Goal: Transaction & Acquisition: Subscribe to service/newsletter

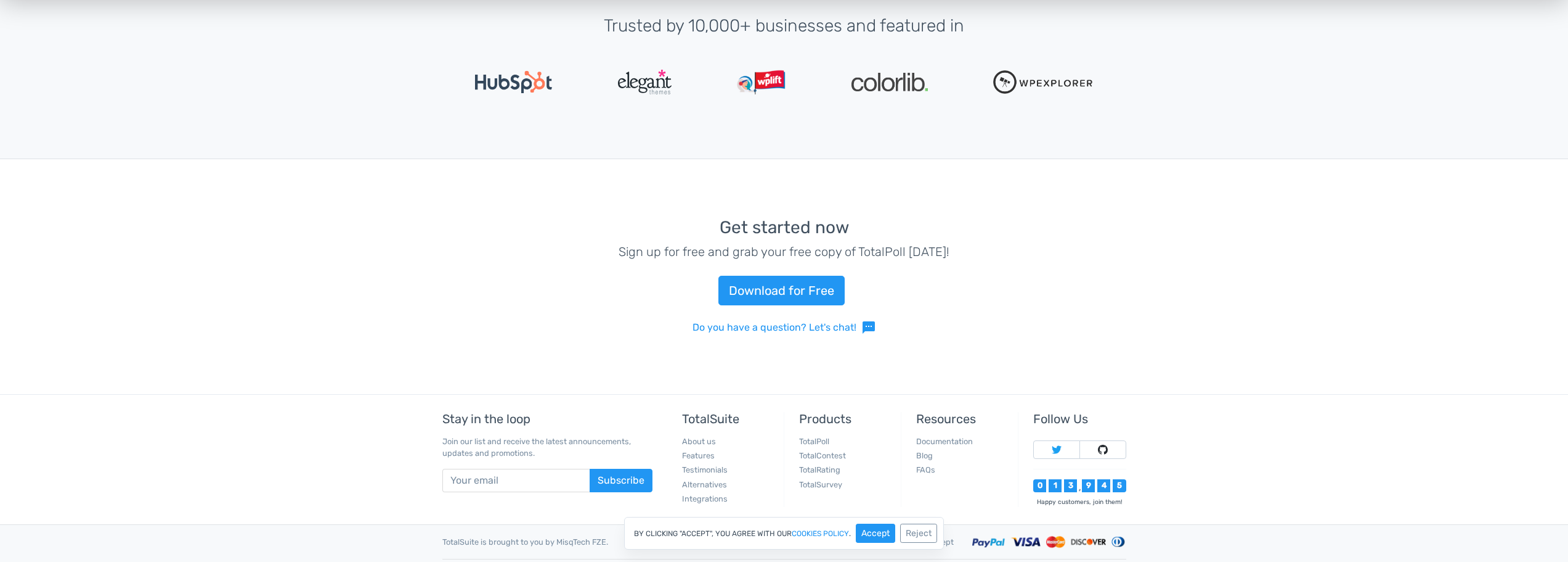
scroll to position [2829, 0]
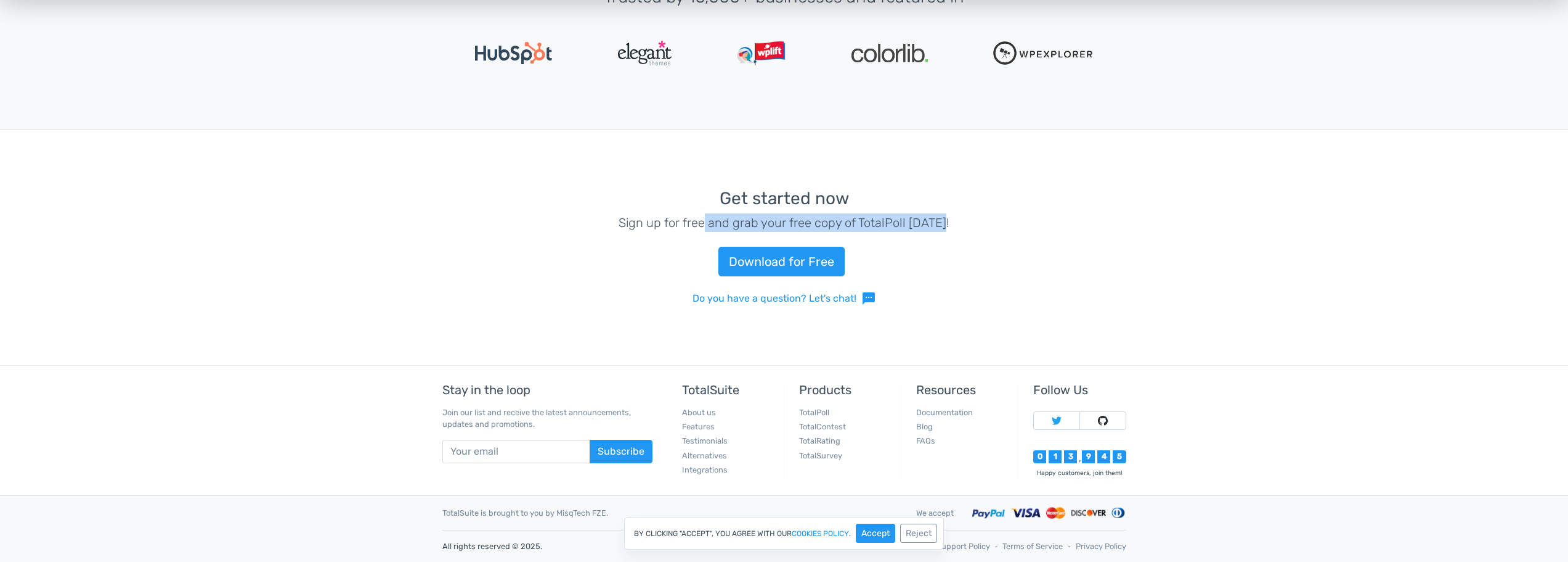
drag, startPoint x: 708, startPoint y: 221, endPoint x: 1031, endPoint y: 220, distance: 323.0
click at [1031, 220] on p "Sign up for free and grab your free copy of TotalPoll [DATE]!" at bounding box center [784, 222] width 684 height 18
click at [901, 227] on p "Sign up for free and grab your free copy of TotalPoll [DATE]!" at bounding box center [784, 222] width 684 height 18
drag, startPoint x: 928, startPoint y: 225, endPoint x: 611, endPoint y: 204, distance: 317.7
click at [611, 204] on div "Get started now Sign up for free and grab your free copy of TotalPoll [DATE]! D…" at bounding box center [784, 247] width 703 height 176
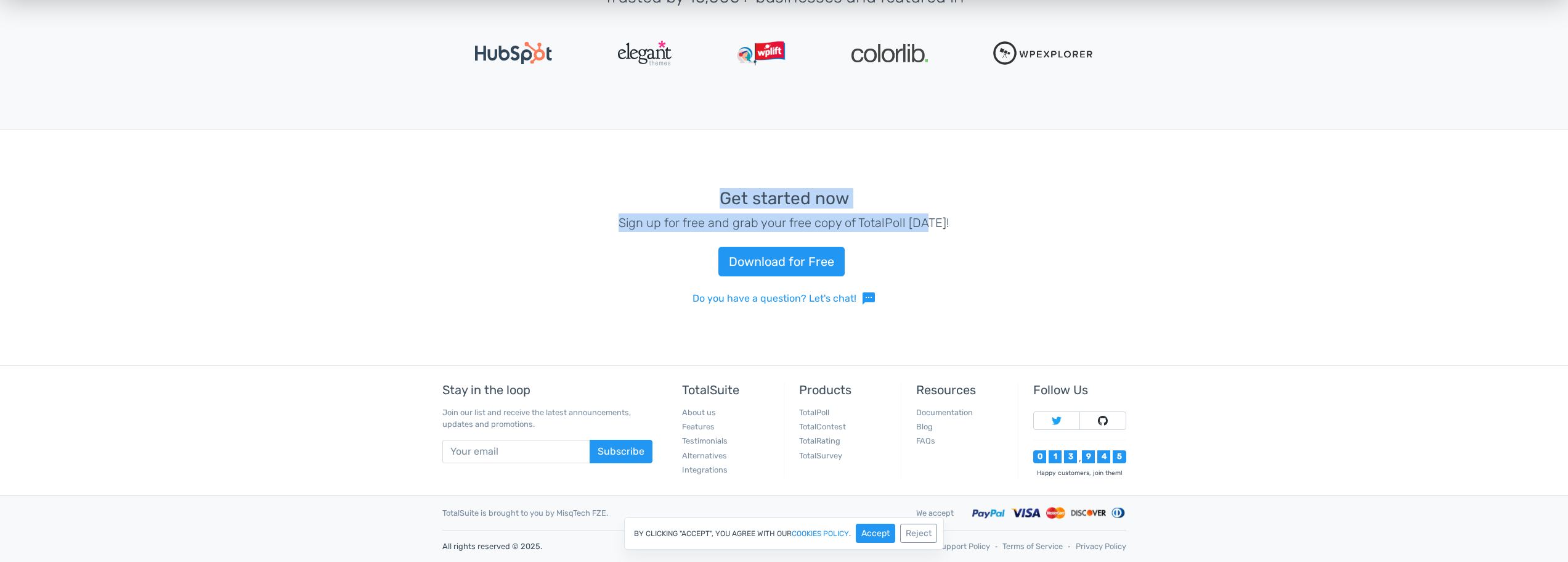
click at [784, 196] on h3 "Get started now" at bounding box center [784, 199] width 684 height 19
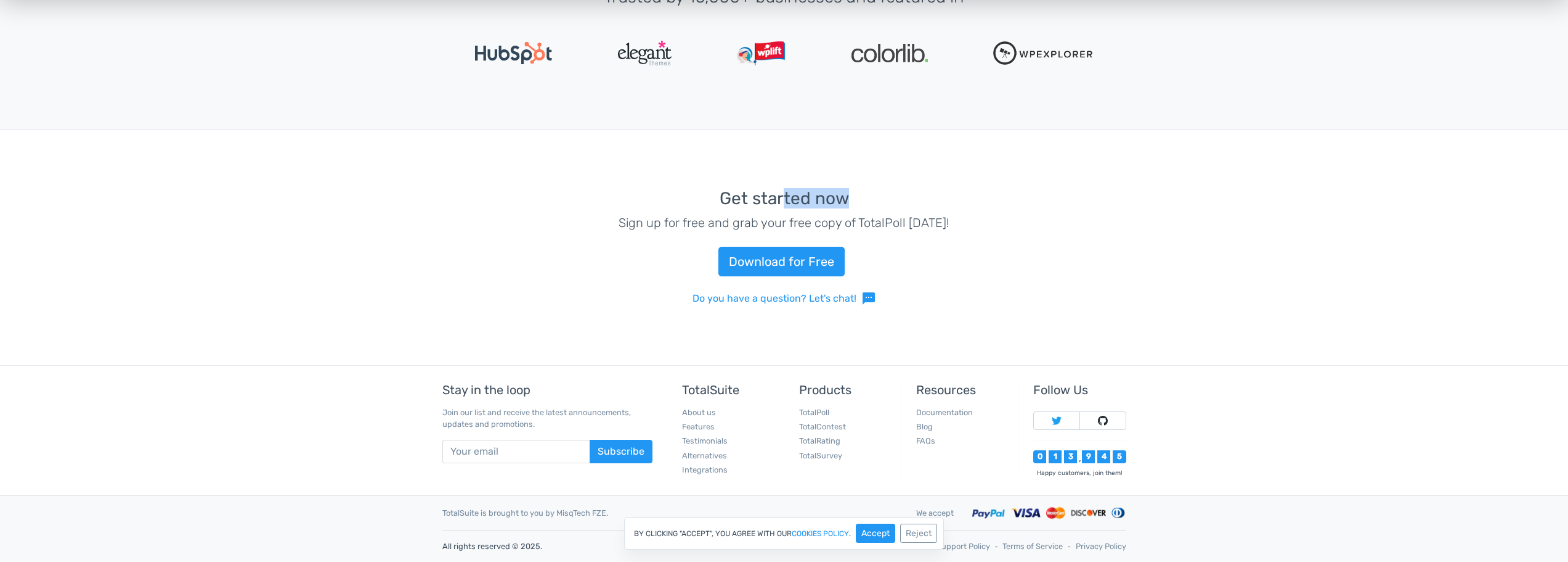
drag, startPoint x: 787, startPoint y: 196, endPoint x: 968, endPoint y: 208, distance: 181.4
click at [968, 208] on h3 "Get started now" at bounding box center [784, 199] width 684 height 19
click at [968, 207] on h3 "Get started now" at bounding box center [784, 199] width 684 height 19
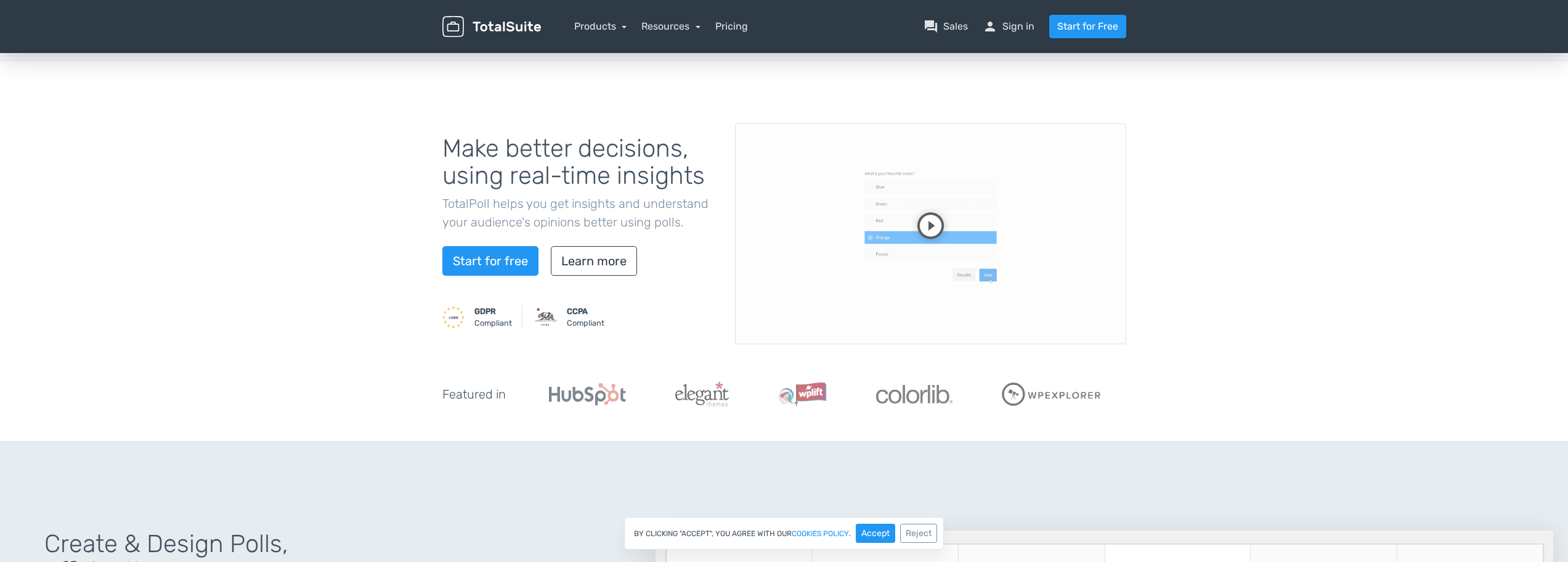
scroll to position [0, 0]
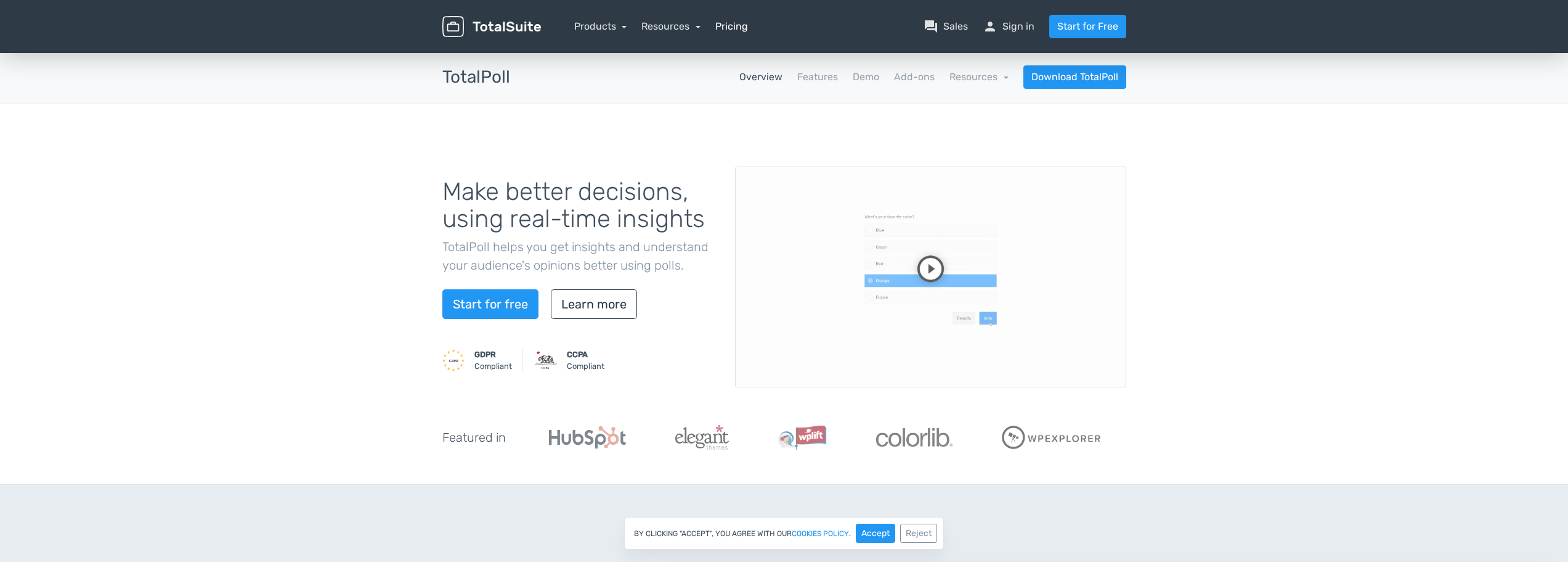
click at [726, 28] on link "Pricing" at bounding box center [732, 26] width 33 height 15
